Goal: Navigation & Orientation: Understand site structure

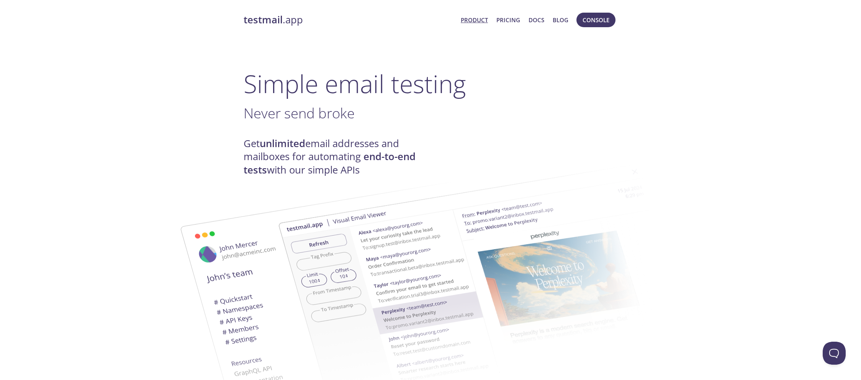
click at [586, 22] on span "Console" at bounding box center [596, 20] width 27 height 10
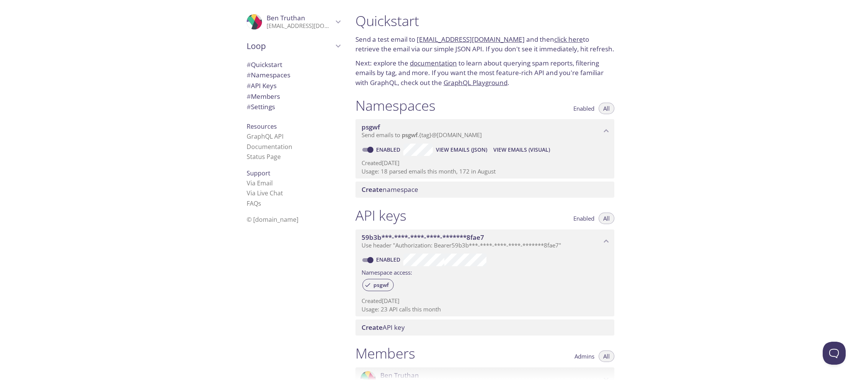
click at [409, 106] on h1 "Namespaces" at bounding box center [395, 105] width 80 height 17
click at [274, 76] on span "# Namespaces" at bounding box center [269, 74] width 44 height 9
click at [558, 39] on link "click here" at bounding box center [568, 38] width 29 height 9
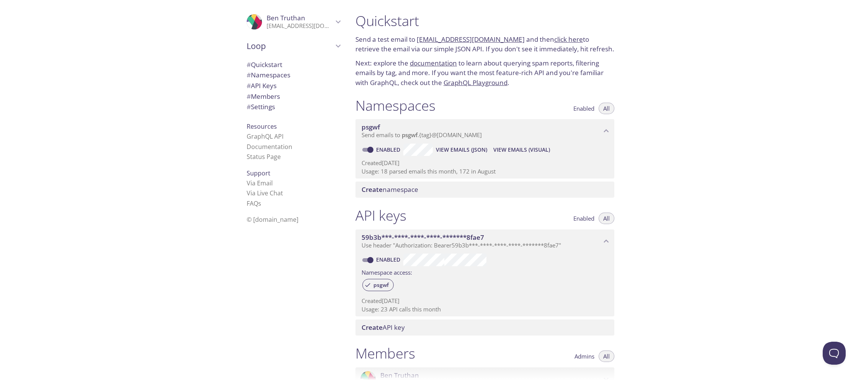
click at [338, 49] on icon "Loop" at bounding box center [338, 46] width 10 height 10
click at [338, 47] on icon "Loop" at bounding box center [338, 46] width 10 height 10
click at [261, 97] on span "# Members" at bounding box center [263, 96] width 33 height 9
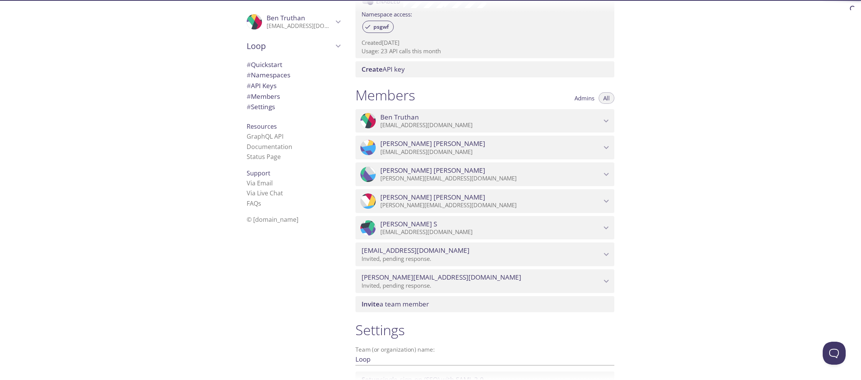
scroll to position [335, 0]
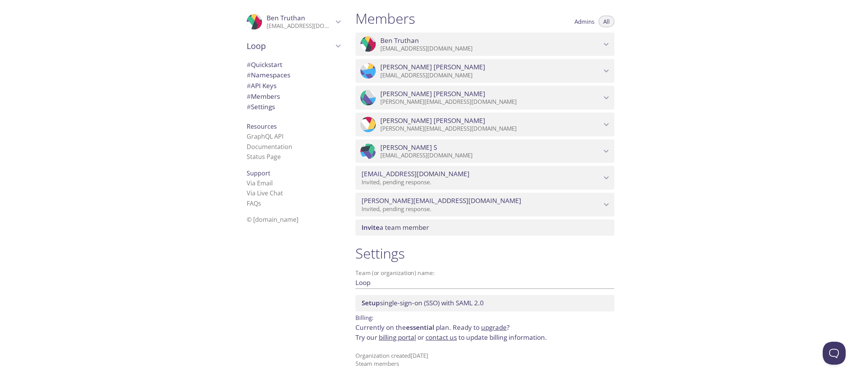
click at [262, 107] on span "# Settings" at bounding box center [261, 106] width 28 height 9
click at [259, 126] on span "Resources" at bounding box center [262, 126] width 30 height 8
click at [259, 149] on link "Documentation" at bounding box center [270, 146] width 46 height 8
click at [578, 22] on span "Admins" at bounding box center [584, 22] width 20 height 0
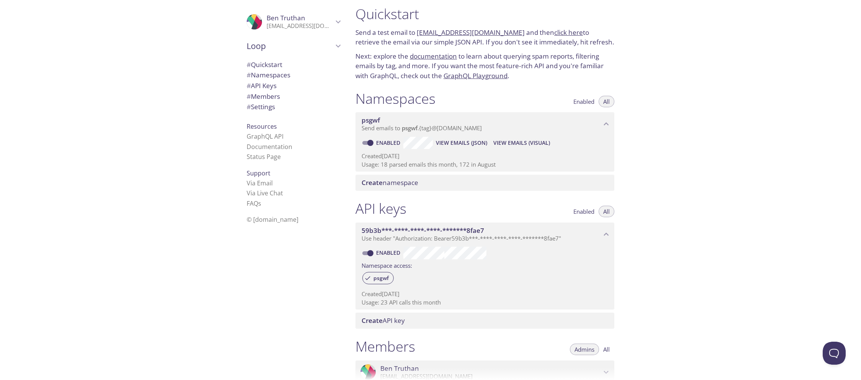
scroll to position [0, 0]
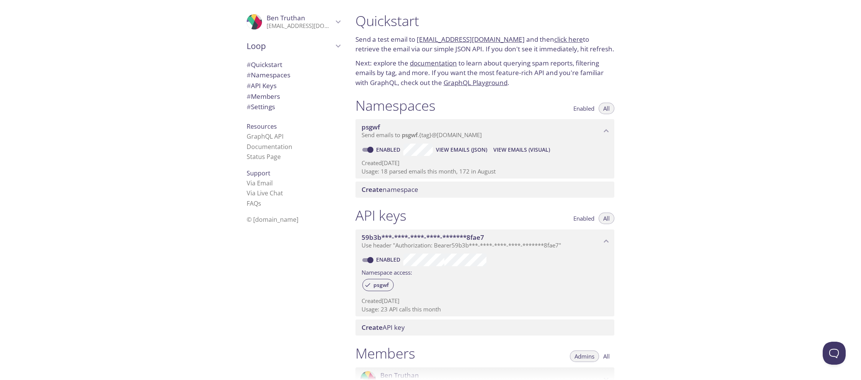
click at [271, 108] on span "# Settings" at bounding box center [261, 106] width 28 height 9
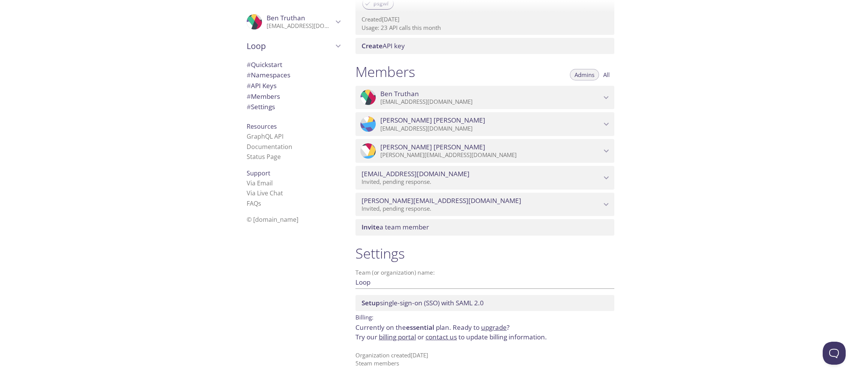
scroll to position [281, 0]
